Goal: Task Accomplishment & Management: Manage account settings

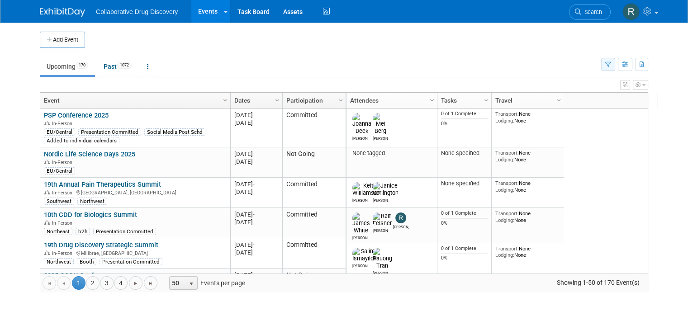
click at [611, 66] on icon "button" at bounding box center [608, 65] width 6 height 6
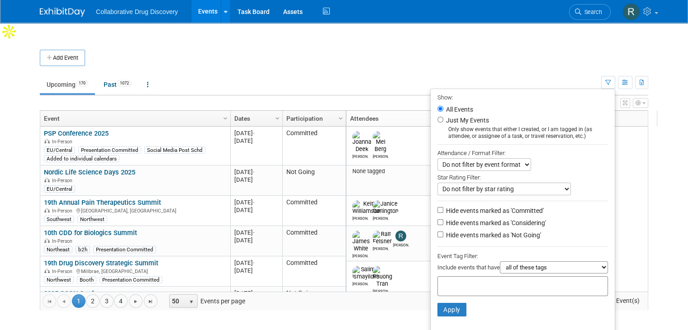
click at [529, 276] on div at bounding box center [522, 286] width 170 height 20
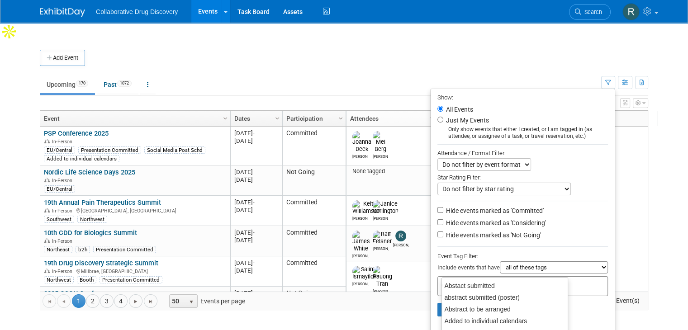
type input "eu"
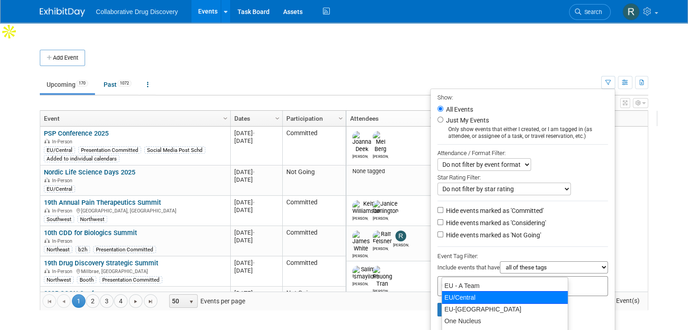
click at [486, 295] on div "EU/Central" at bounding box center [504, 297] width 127 height 13
type input "EU/Central"
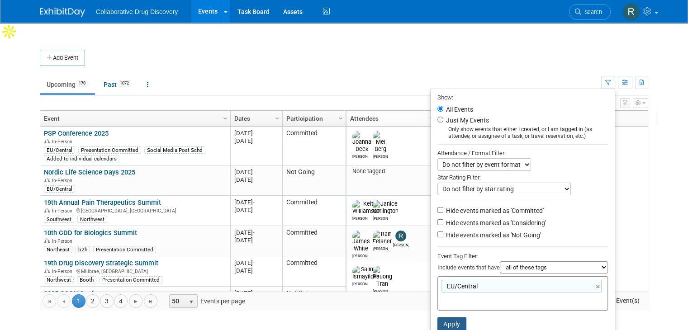
click at [450, 317] on button "Apply" at bounding box center [451, 324] width 29 height 14
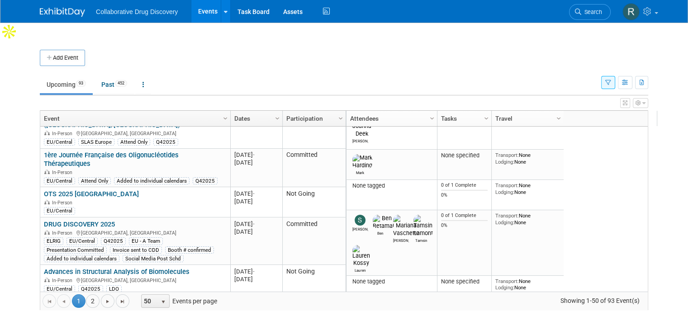
scroll to position [253, 0]
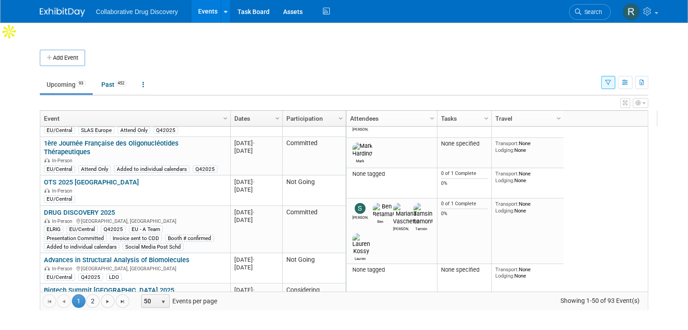
click at [99, 208] on link "DRUG DISCOVERY 2025" at bounding box center [79, 212] width 71 height 8
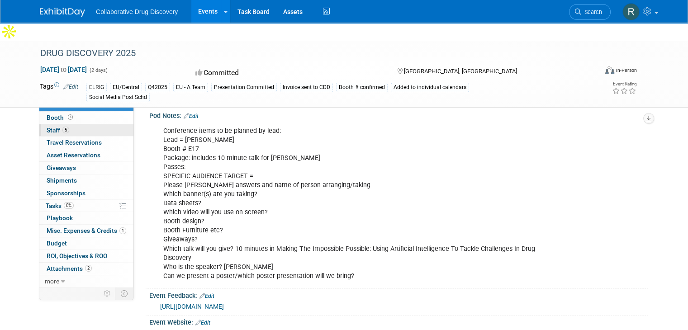
click at [49, 127] on span "Staff 5" at bounding box center [58, 130] width 23 height 7
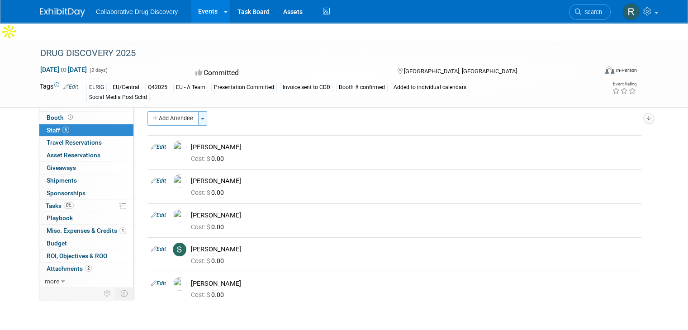
click at [201, 118] on span "button" at bounding box center [203, 119] width 4 height 2
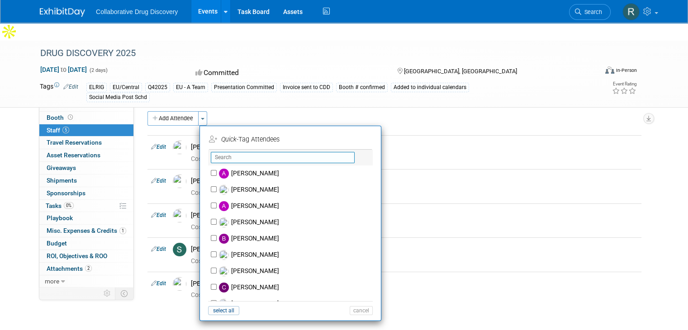
click at [293, 152] on input "text" at bounding box center [283, 157] width 144 height 11
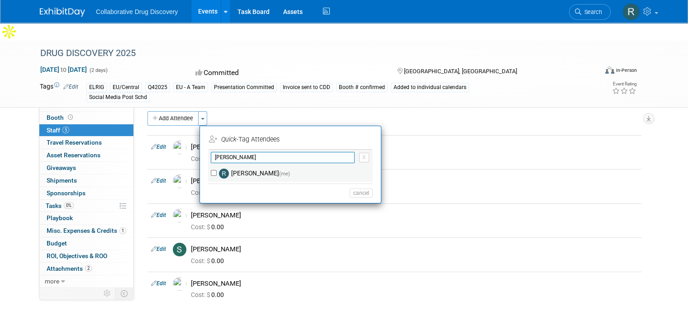
type input "Renate"
click at [226, 165] on label "Renate Baker (me)" at bounding box center [296, 173] width 159 height 16
click at [217, 170] on input "Renate Baker (me)" at bounding box center [214, 173] width 6 height 6
checkbox input "true"
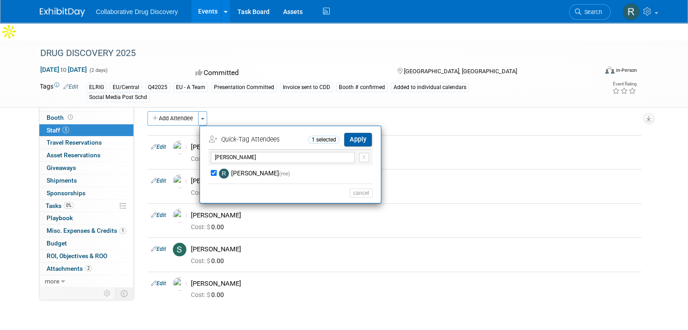
click at [350, 133] on button "Apply" at bounding box center [358, 139] width 28 height 13
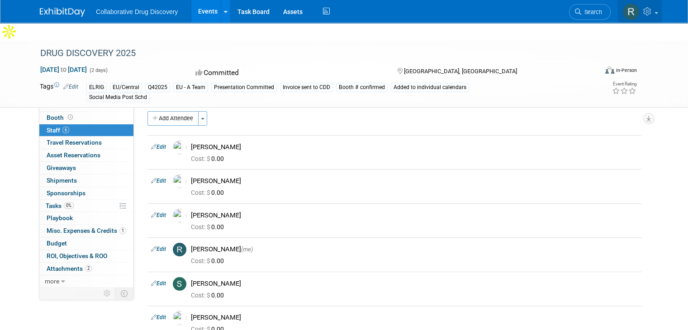
click at [658, 12] on span at bounding box center [656, 13] width 4 height 2
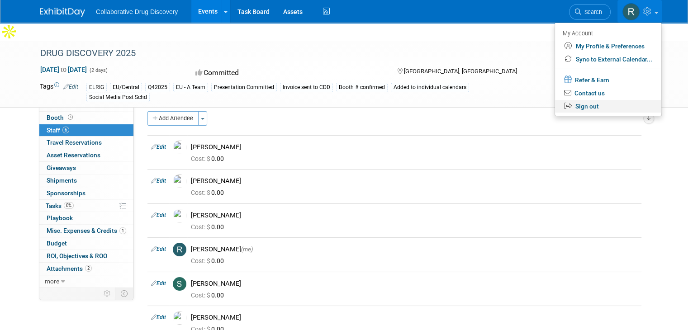
click at [602, 104] on link "Sign out" at bounding box center [608, 106] width 106 height 13
